Goal: Task Accomplishment & Management: Use online tool/utility

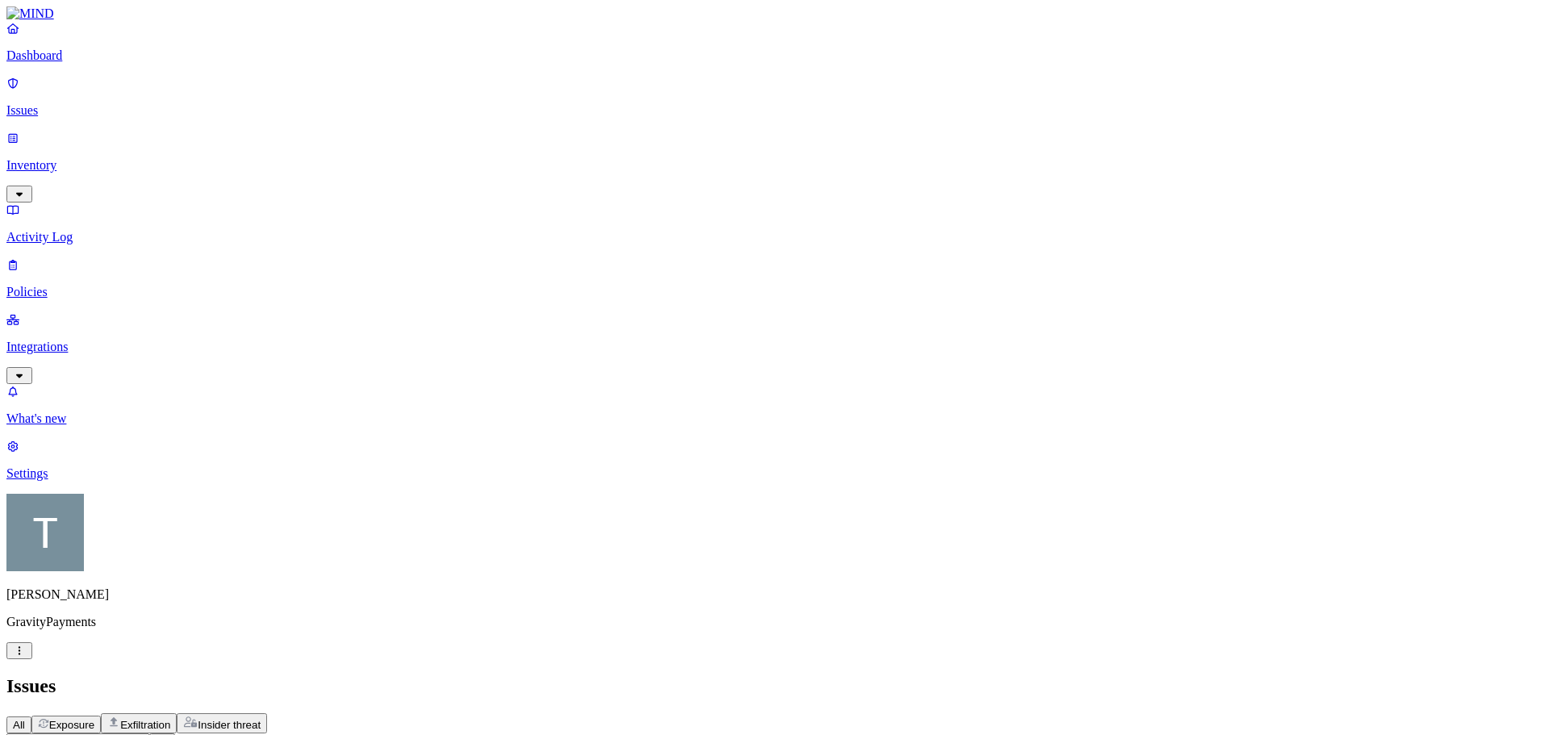
click at [73, 158] on p "Inventory" at bounding box center [774, 165] width 1536 height 15
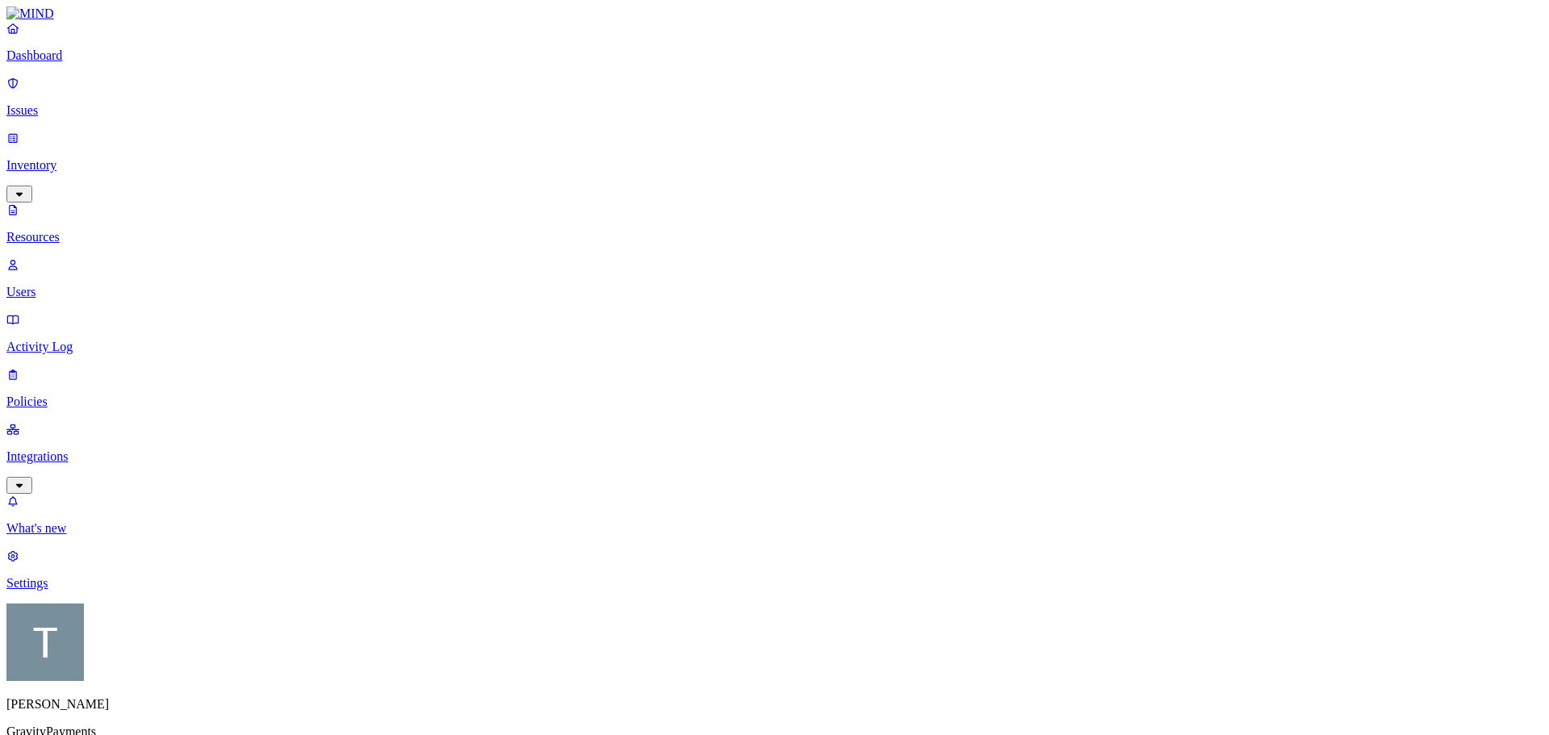
click at [83, 285] on p "Users" at bounding box center [774, 292] width 1536 height 15
click at [76, 449] on p "Integrations" at bounding box center [774, 456] width 1536 height 15
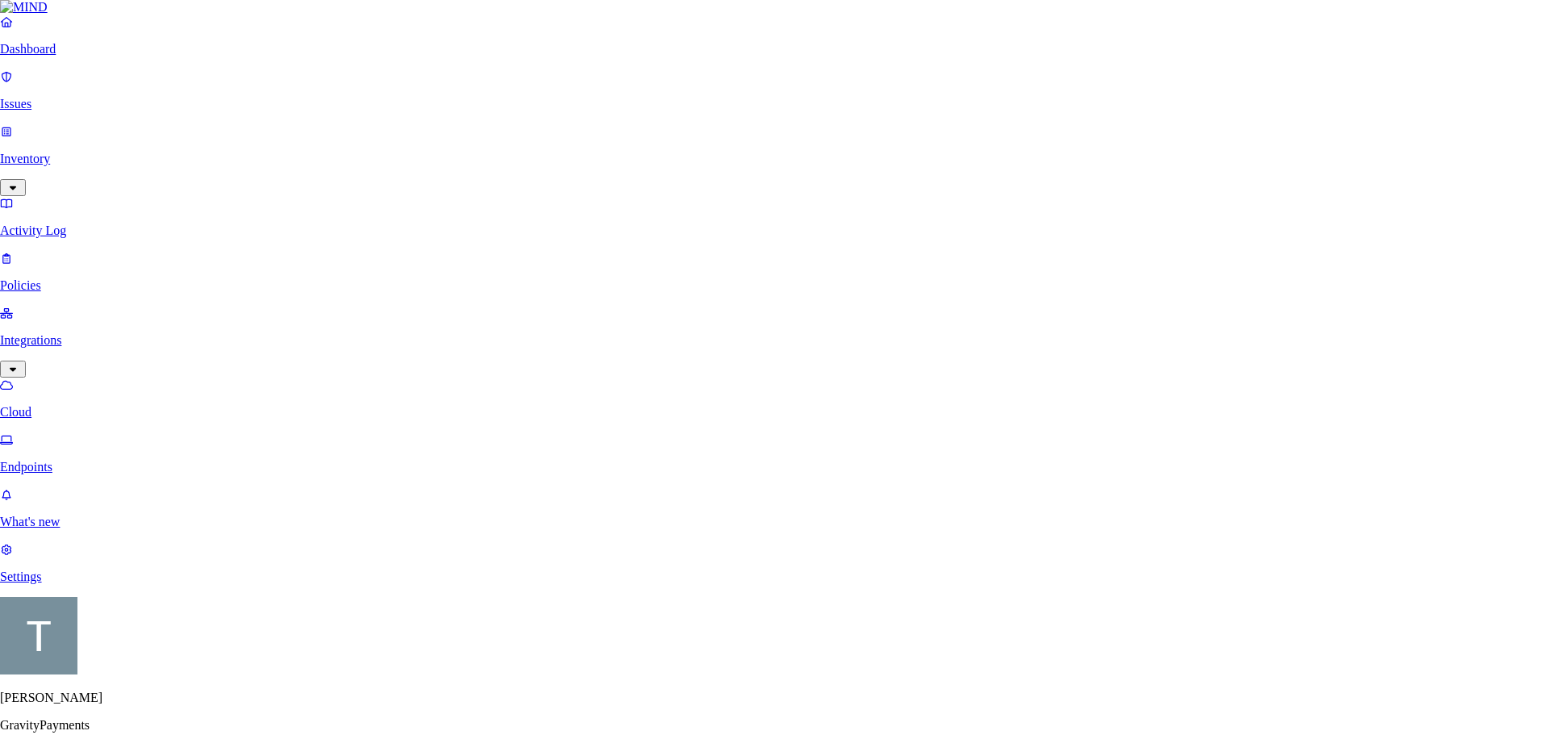
scroll to position [81, 0]
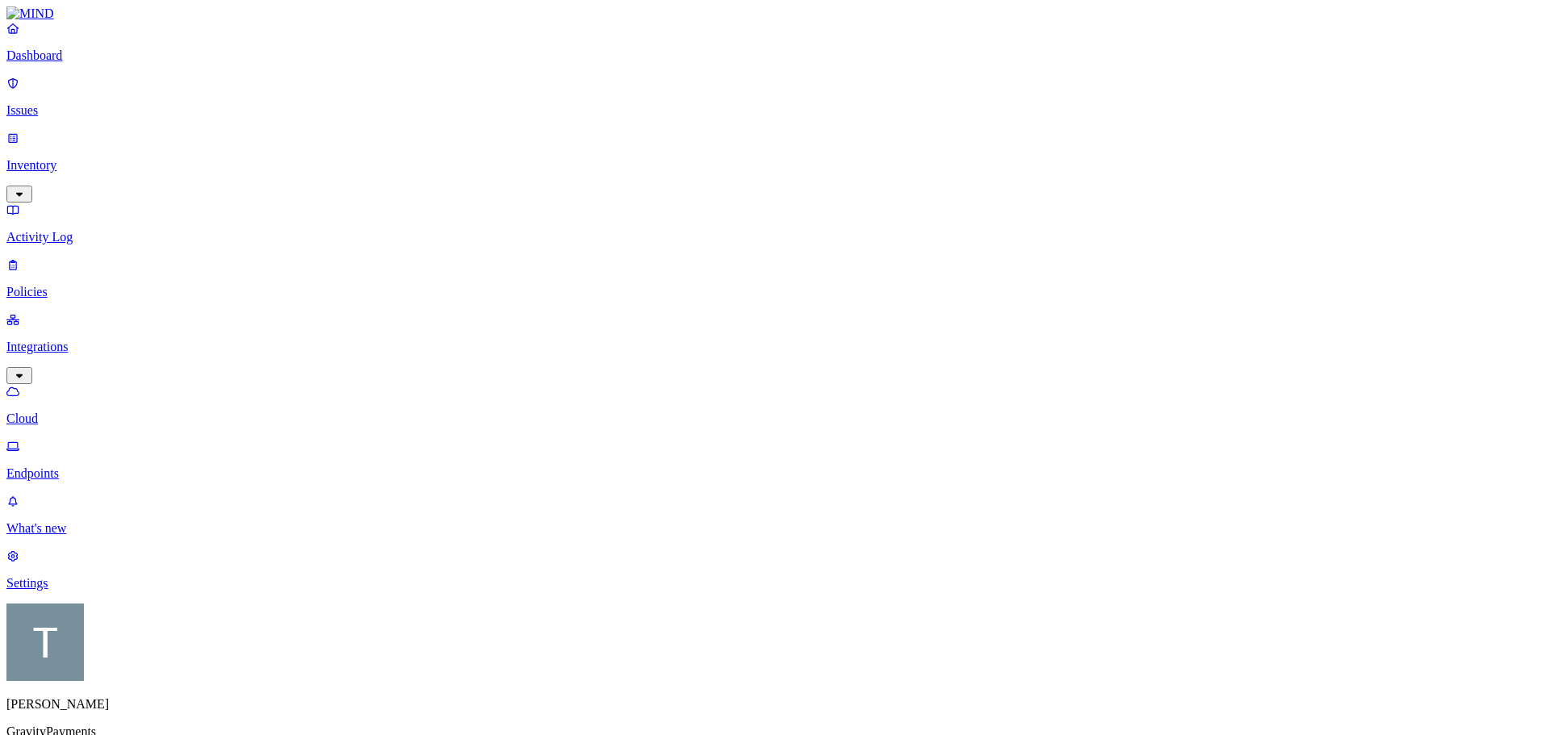
click at [73, 466] on p "Endpoints" at bounding box center [774, 473] width 1536 height 15
